Goal: Information Seeking & Learning: Learn about a topic

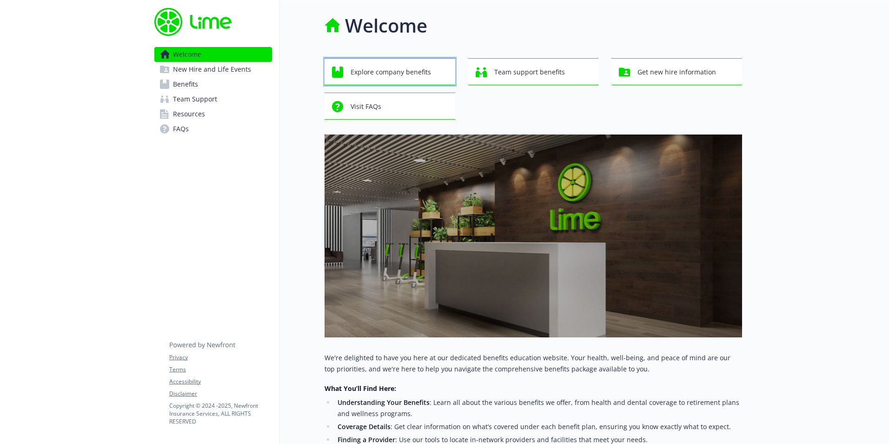
click at [373, 75] on span "Explore company benefits" at bounding box center [391, 72] width 80 height 18
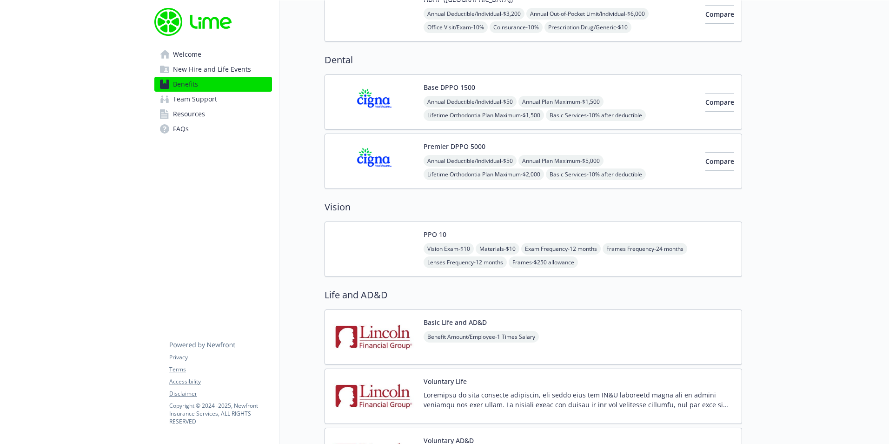
scroll to position [413, 7]
click at [408, 109] on img at bounding box center [375, 102] width 84 height 40
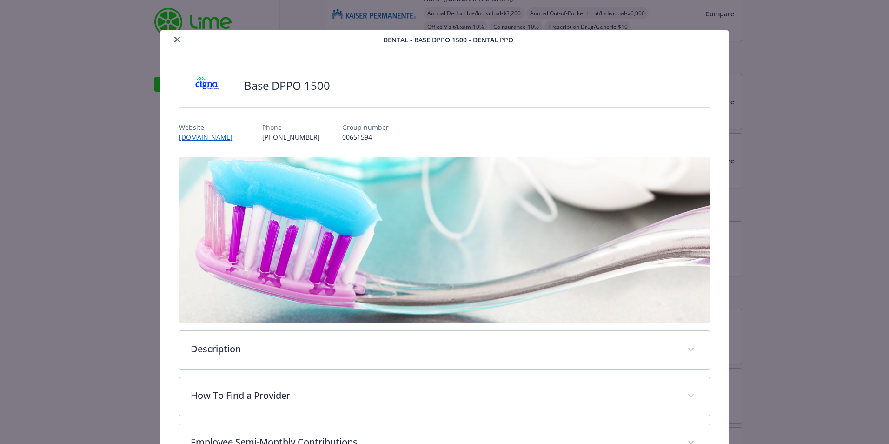
click at [172, 41] on button "close" at bounding box center [177, 39] width 11 height 11
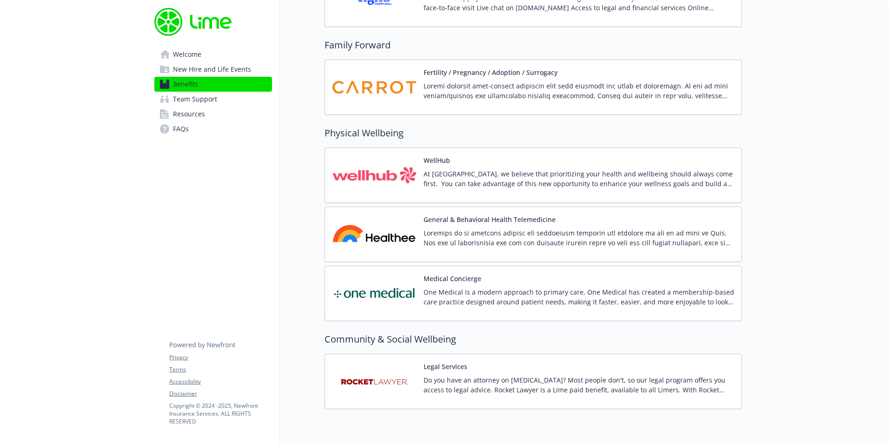
scroll to position [1958, 7]
click at [386, 174] on img at bounding box center [375, 175] width 84 height 40
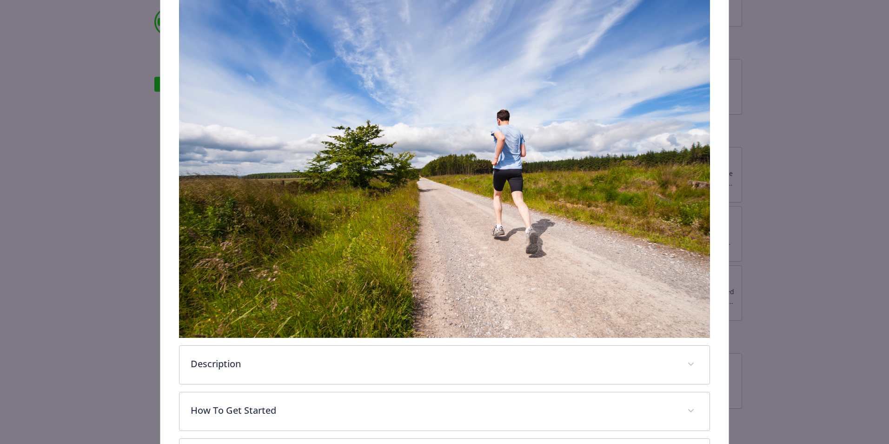
scroll to position [255, 0]
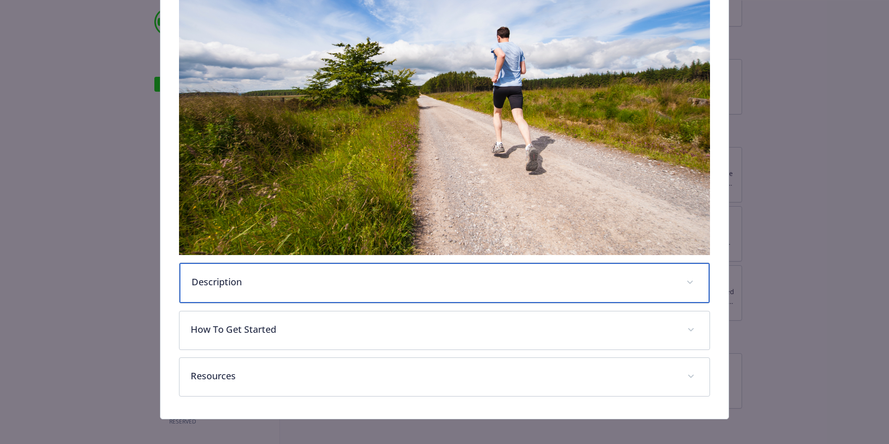
click at [376, 270] on div "Description" at bounding box center [445, 283] width 530 height 40
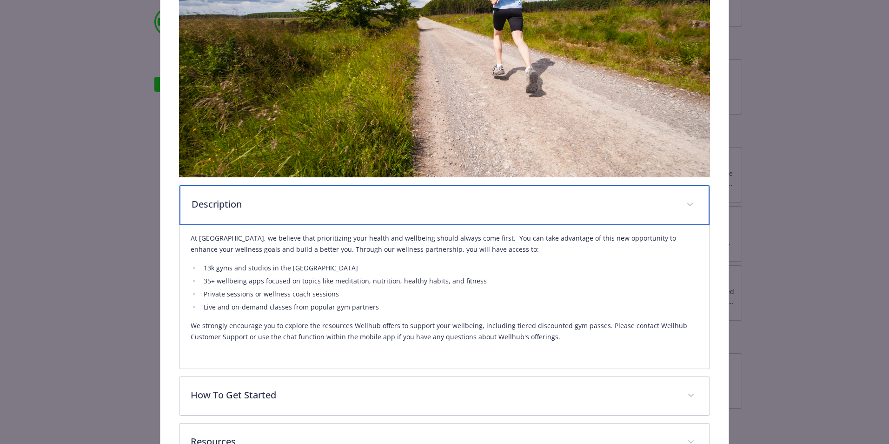
scroll to position [400, 0]
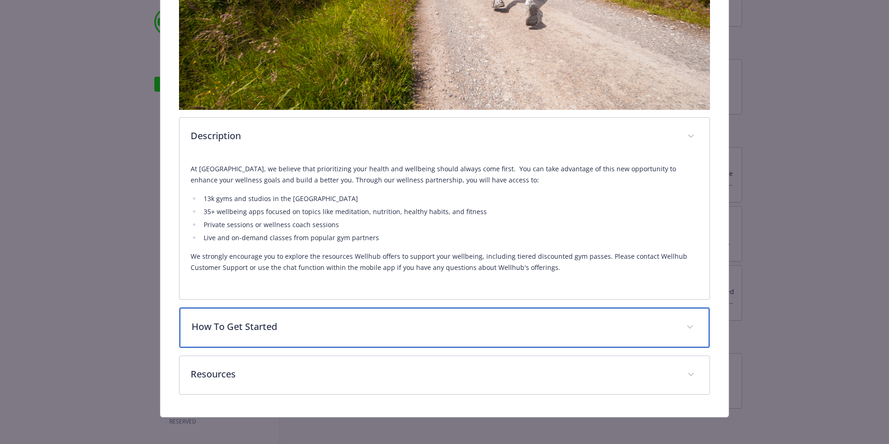
click at [353, 328] on p "How To Get Started" at bounding box center [434, 327] width 484 height 14
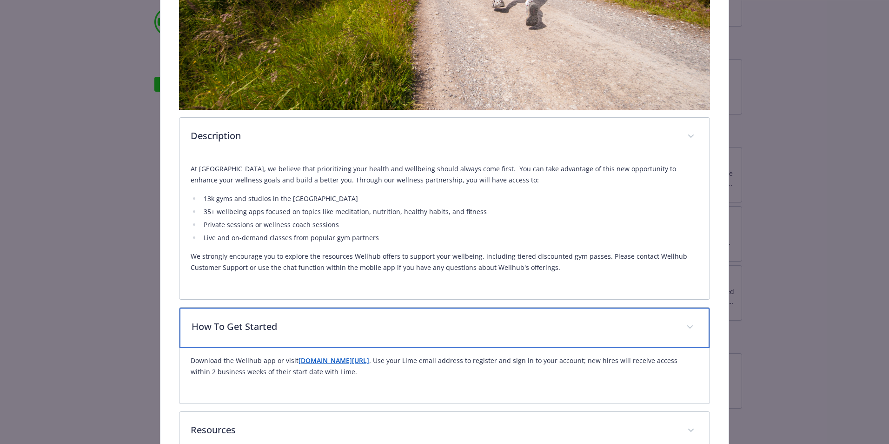
scroll to position [456, 0]
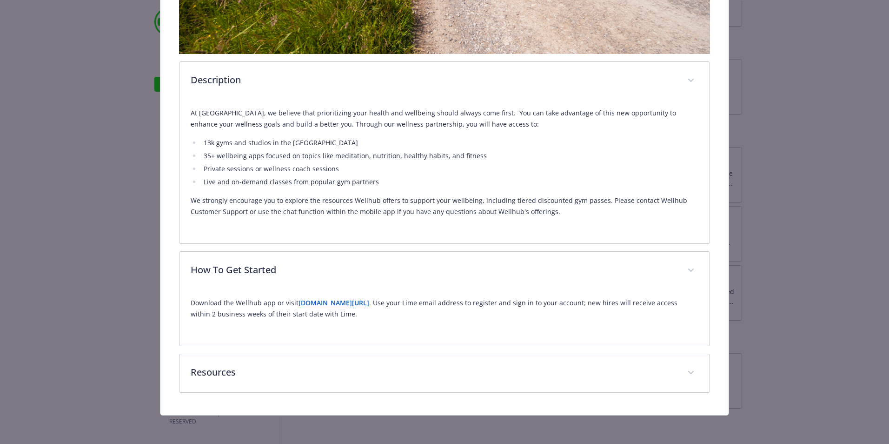
click at [332, 302] on strong "[DOMAIN_NAME][URL]" at bounding box center [334, 302] width 71 height 9
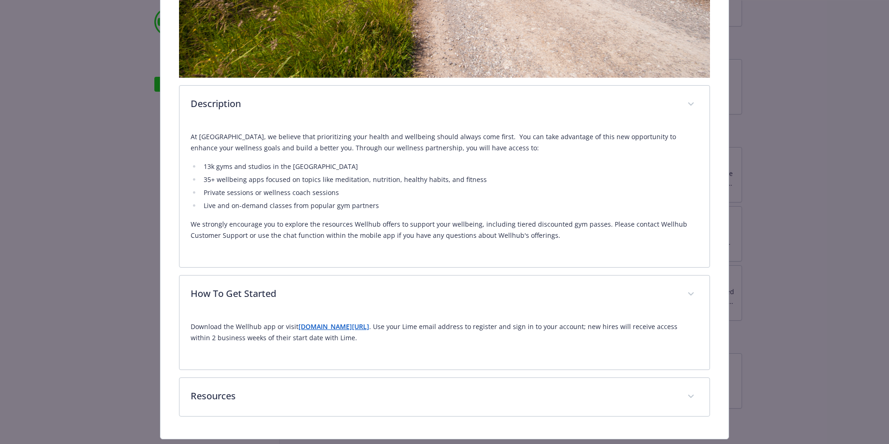
scroll to position [454, 0]
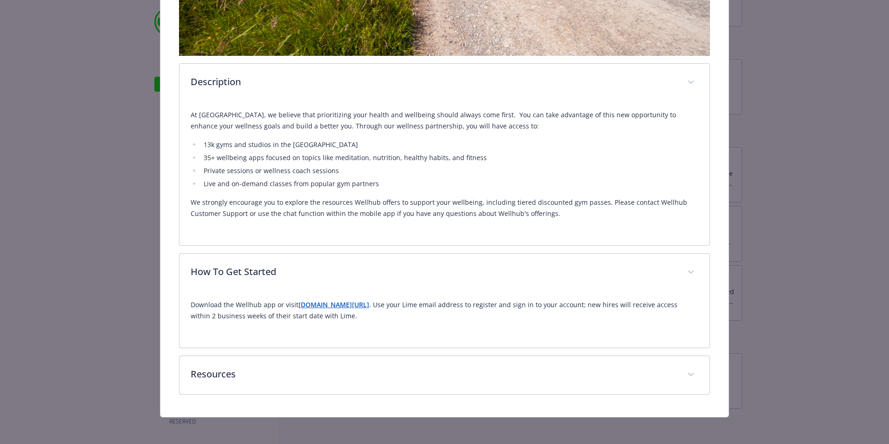
click at [353, 351] on div "Description At [GEOGRAPHIC_DATA], we believe that prioritizing your health and …" at bounding box center [444, 48] width 531 height 692
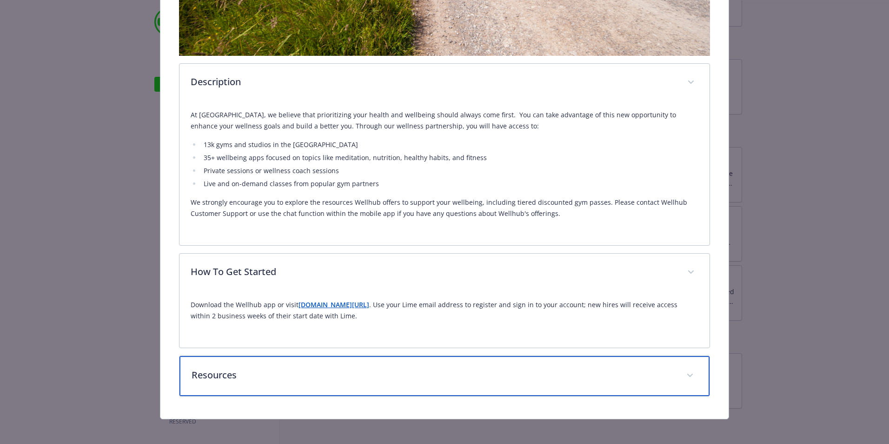
click at [373, 360] on div "Resources" at bounding box center [445, 376] width 530 height 40
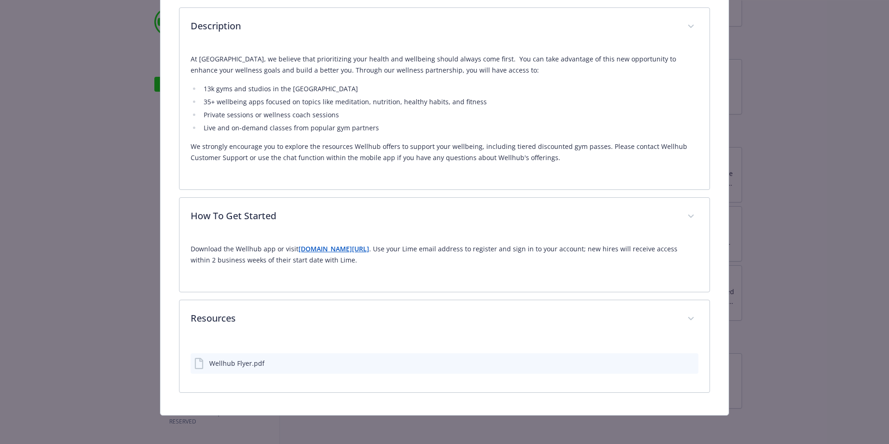
scroll to position [508, 0]
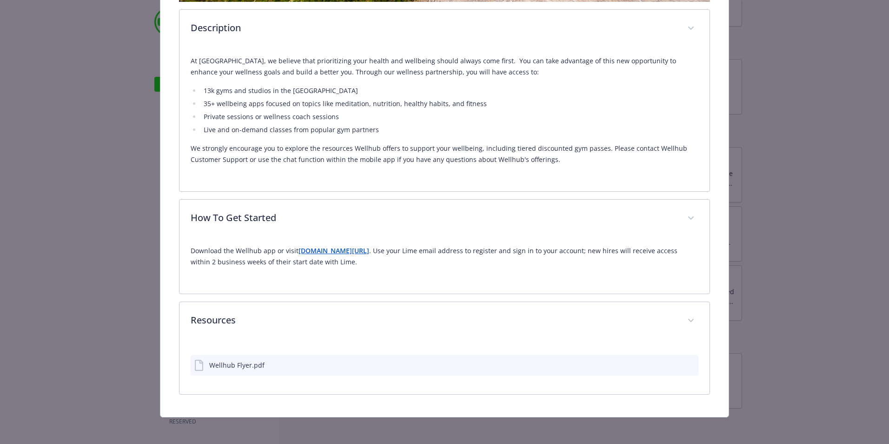
click at [236, 362] on div "Wellhub Flyer.pdf" at bounding box center [236, 365] width 55 height 10
click at [194, 360] on icon "details for plan Physical Wellbeing - WellHub - Wellness Program" at bounding box center [199, 365] width 11 height 11
click at [686, 361] on icon "preview file" at bounding box center [690, 364] width 8 height 7
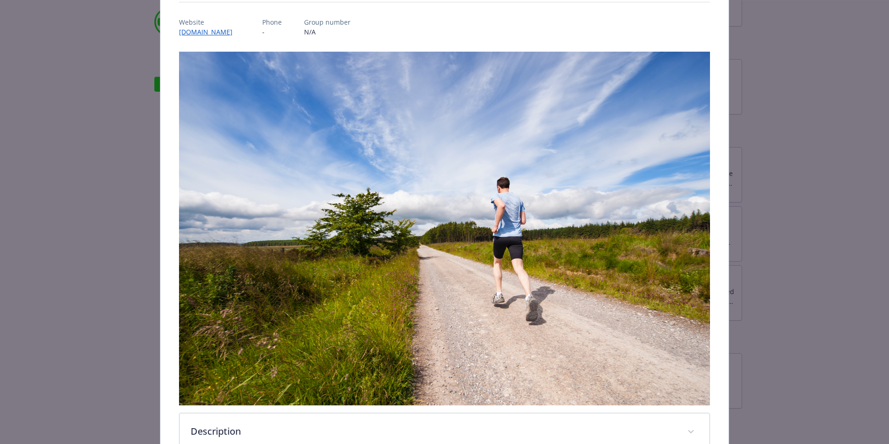
scroll to position [0, 0]
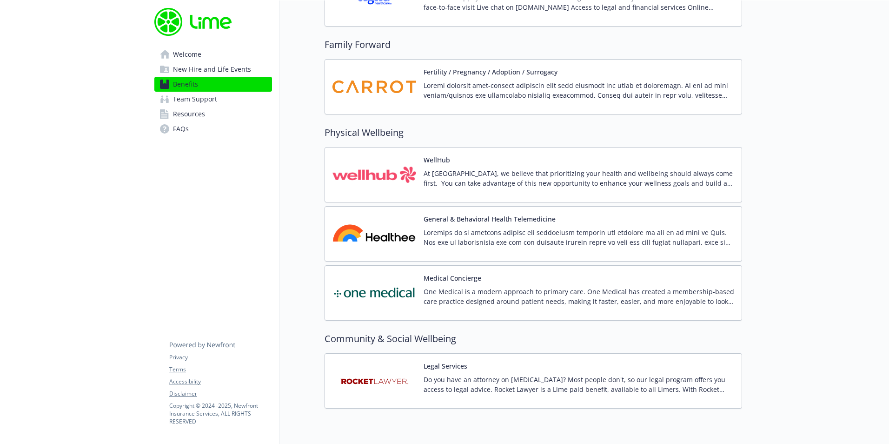
click at [393, 235] on img at bounding box center [375, 234] width 84 height 40
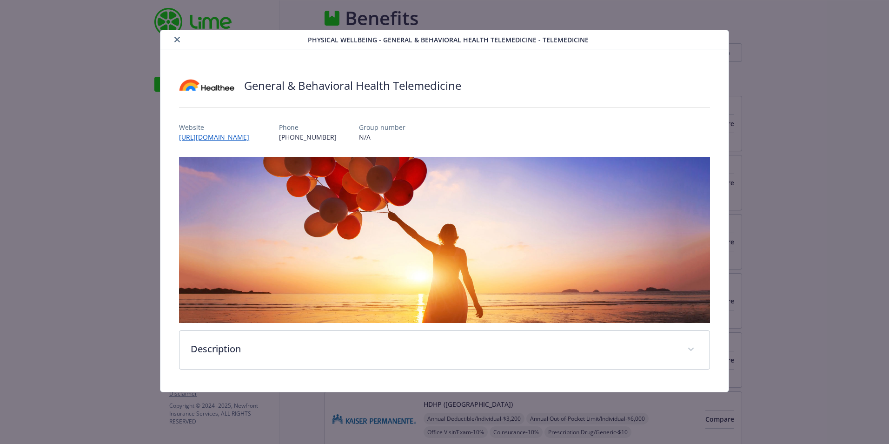
scroll to position [1958, 7]
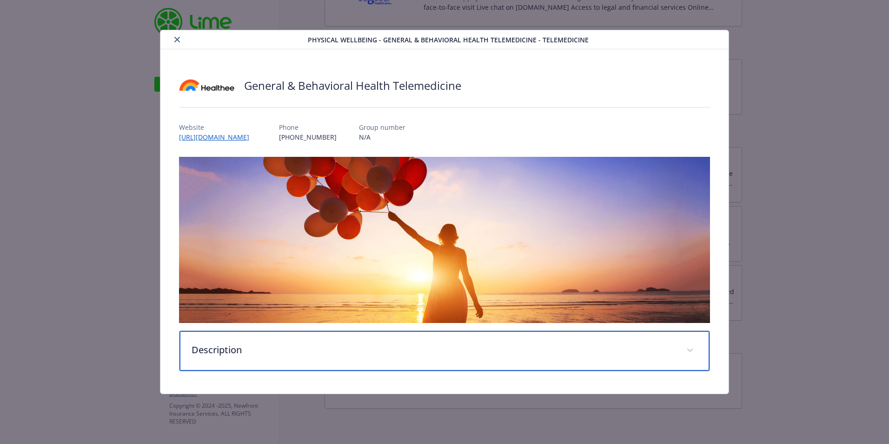
click at [240, 346] on p "Description" at bounding box center [434, 350] width 484 height 14
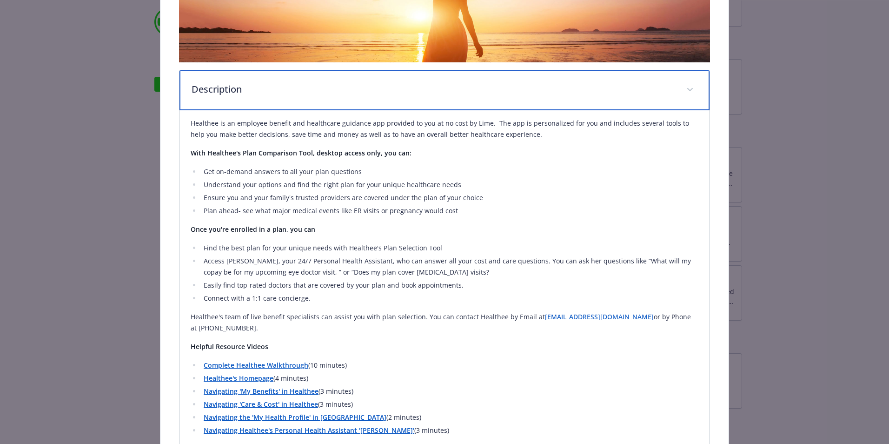
scroll to position [319, 0]
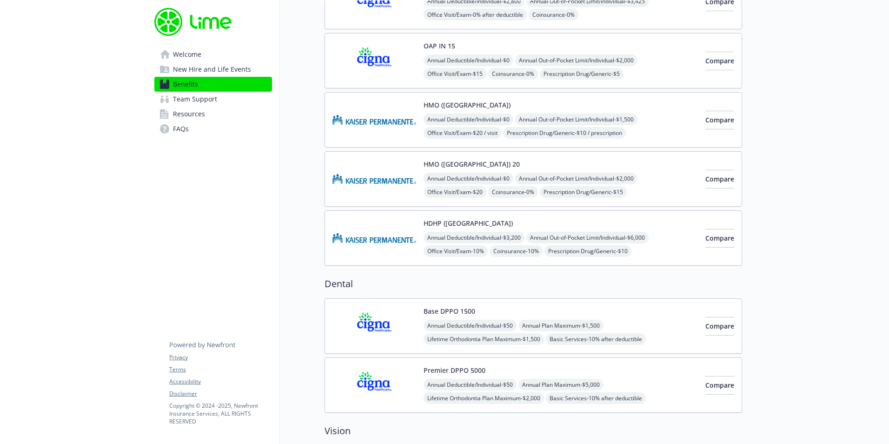
scroll to position [0, 7]
